Goal: Task Accomplishment & Management: Complete application form

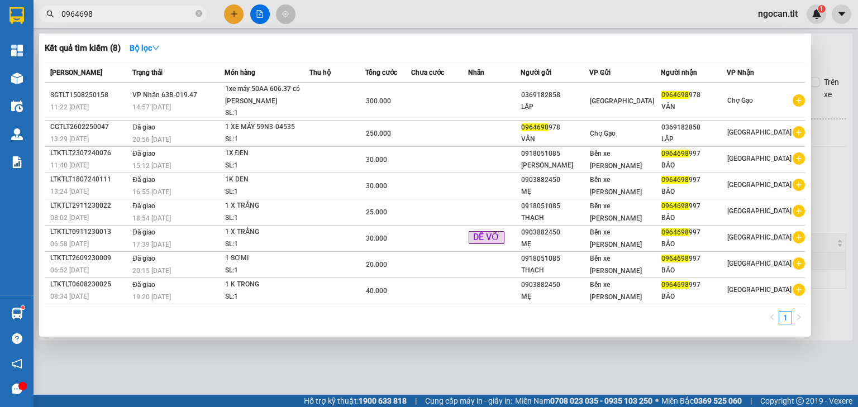
click at [197, 15] on icon "close-circle" at bounding box center [199, 13] width 7 height 7
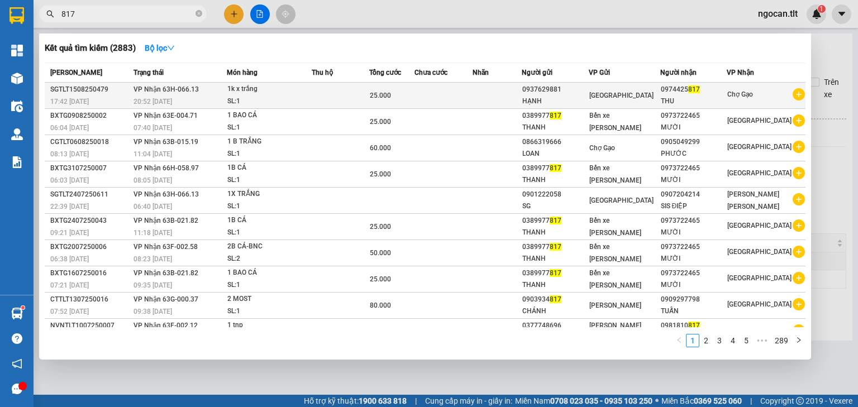
type input "817"
click at [492, 96] on td at bounding box center [497, 96] width 49 height 26
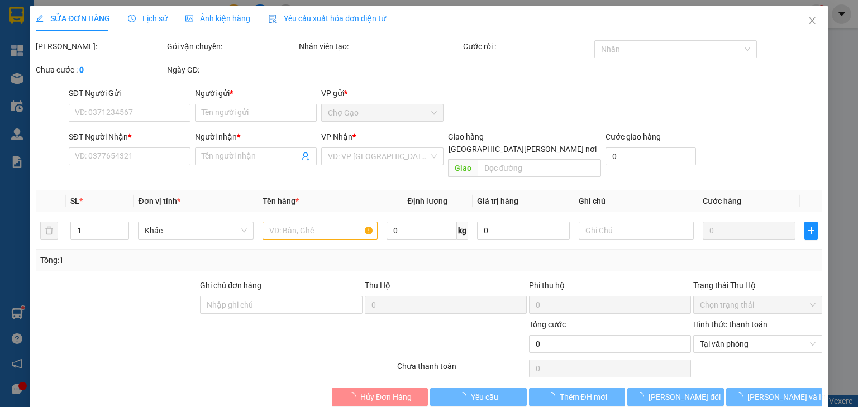
type input "0937629881"
type input "HẠNH"
type input "0974425817"
type input "THU"
type input "25.000"
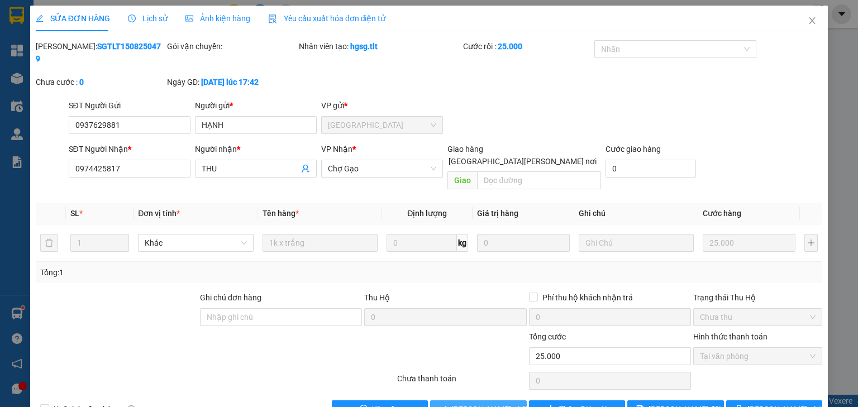
click at [483, 403] on span "[PERSON_NAME] và [PERSON_NAME] hàng" at bounding box center [526, 409] width 151 height 12
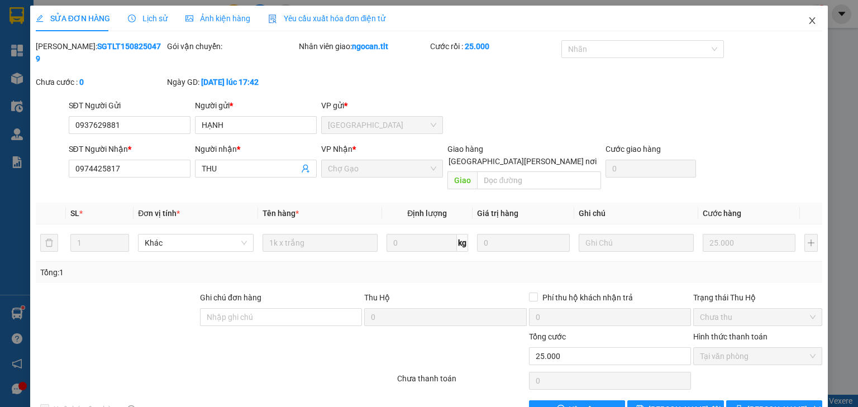
click at [811, 21] on span "Close" at bounding box center [812, 21] width 31 height 31
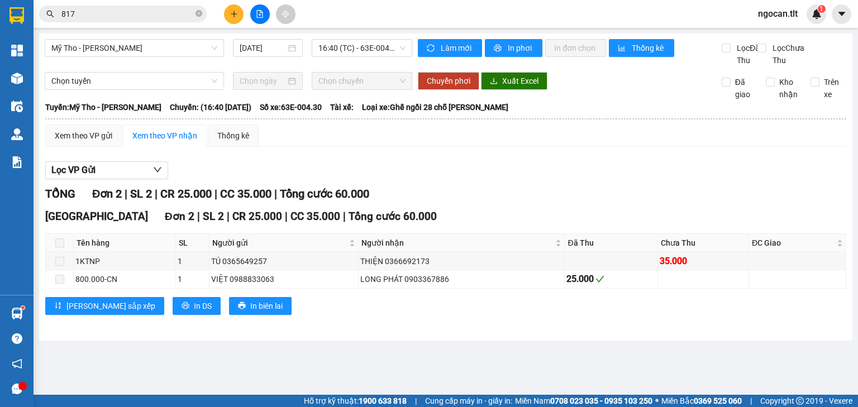
click at [122, 11] on input "817" at bounding box center [127, 14] width 132 height 12
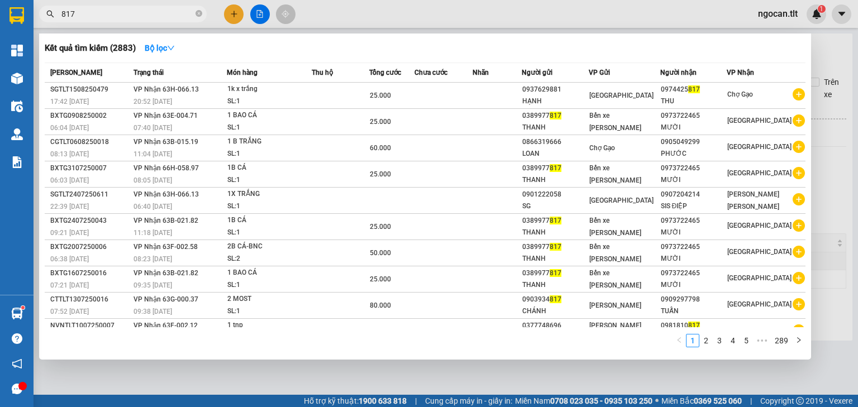
click at [122, 11] on input "817" at bounding box center [127, 14] width 132 height 12
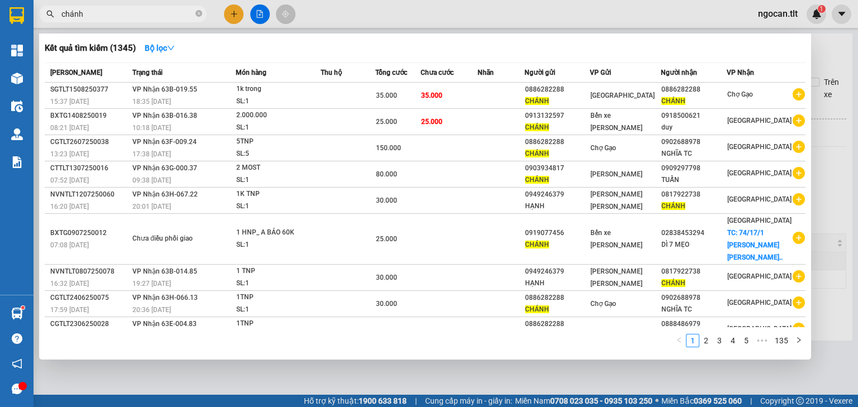
type input "chánh"
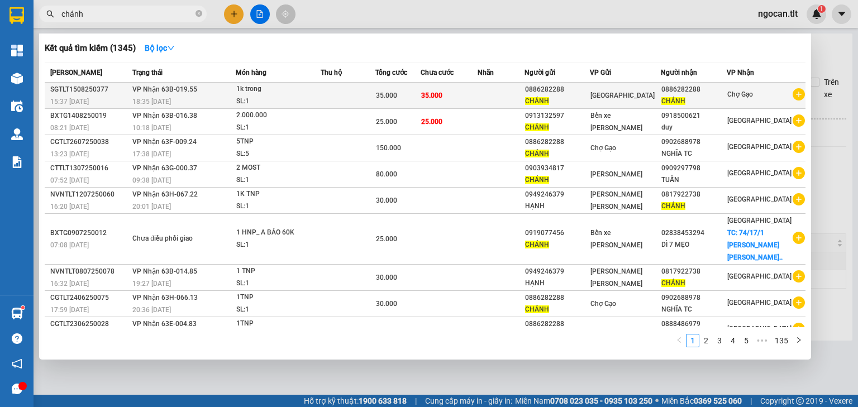
click at [589, 103] on div "CHÁNH" at bounding box center [557, 102] width 64 height 12
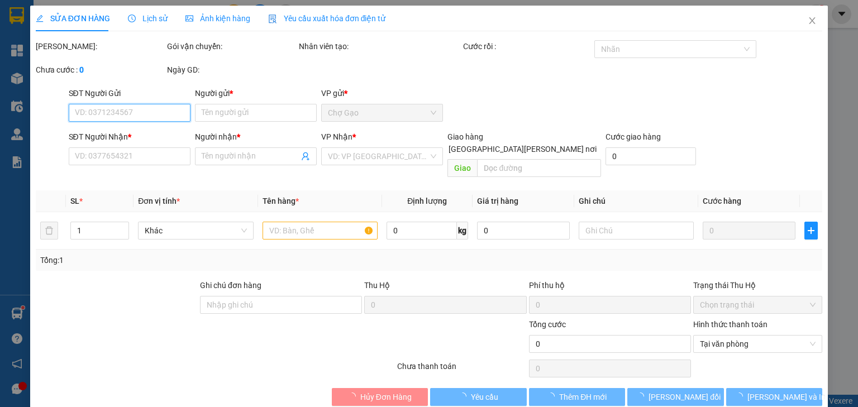
type input "0886282288"
type input "CHÁNH"
type input "0886282288"
type input "CHÁNH"
type input "35.000"
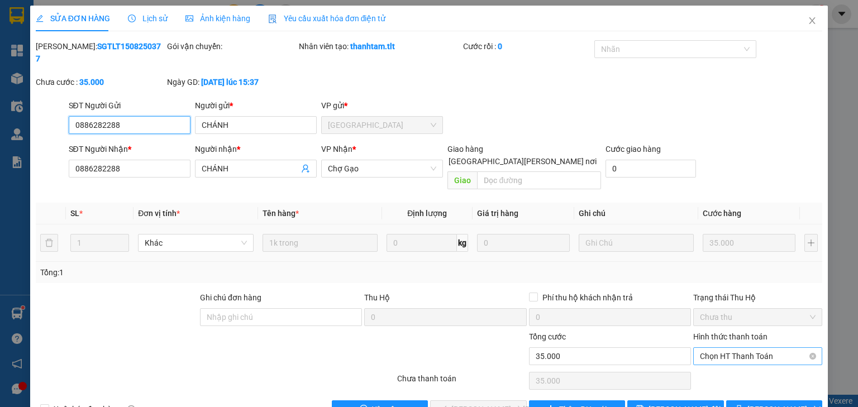
click at [717, 348] on span "Chọn HT Thanh Toán" at bounding box center [758, 356] width 116 height 17
drag, startPoint x: 721, startPoint y: 353, endPoint x: 719, endPoint y: 361, distance: 9.1
click at [721, 353] on div "Tại văn phòng" at bounding box center [751, 353] width 115 height 12
type input "0"
click at [496, 403] on span "[PERSON_NAME] và [PERSON_NAME] hàng" at bounding box center [526, 409] width 151 height 12
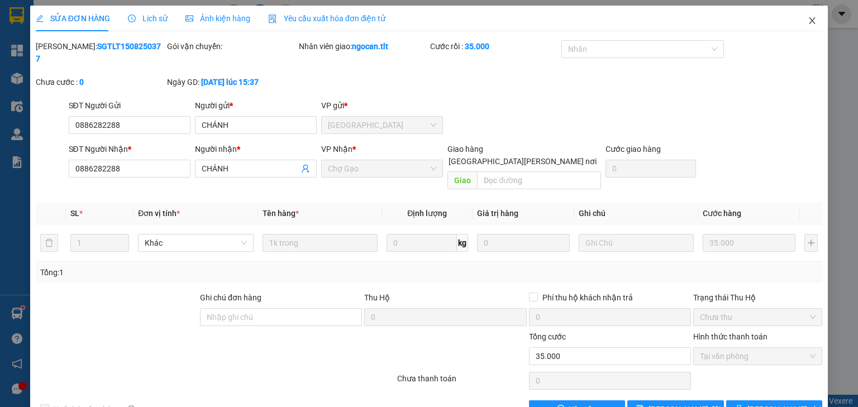
click at [812, 18] on span "Close" at bounding box center [812, 21] width 31 height 31
